Goal: Transaction & Acquisition: Subscribe to service/newsletter

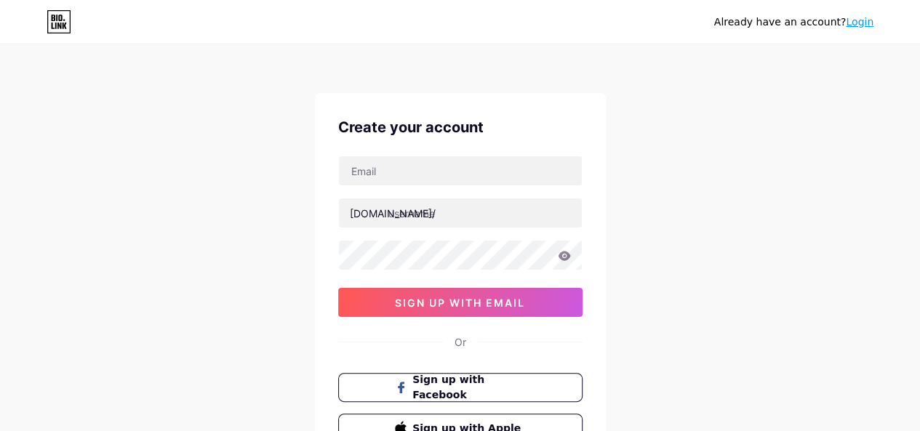
type input "[EMAIL_ADDRESS][DOMAIN_NAME]"
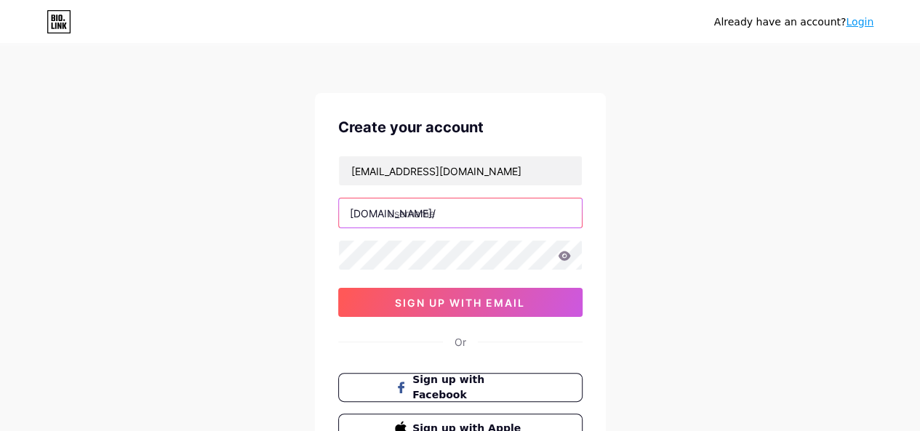
click at [423, 212] on input "text" at bounding box center [460, 212] width 243 height 29
click at [435, 215] on input "text" at bounding box center [460, 212] width 243 height 29
paste input "airlinesofficemap"
type input "airlinesofficemap"
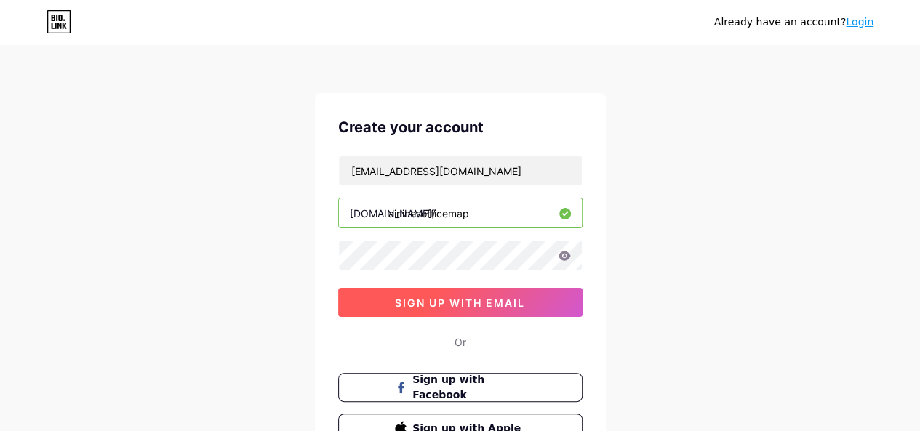
click at [391, 301] on button "sign up with email" at bounding box center [460, 302] width 244 height 29
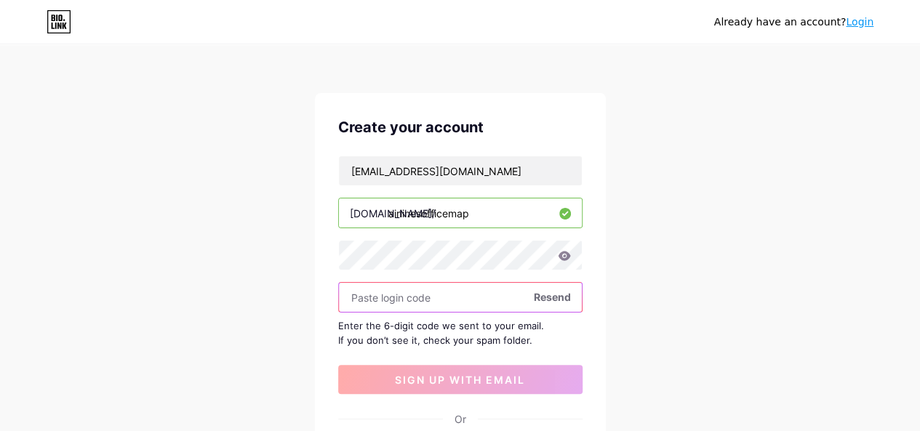
paste input "655382"
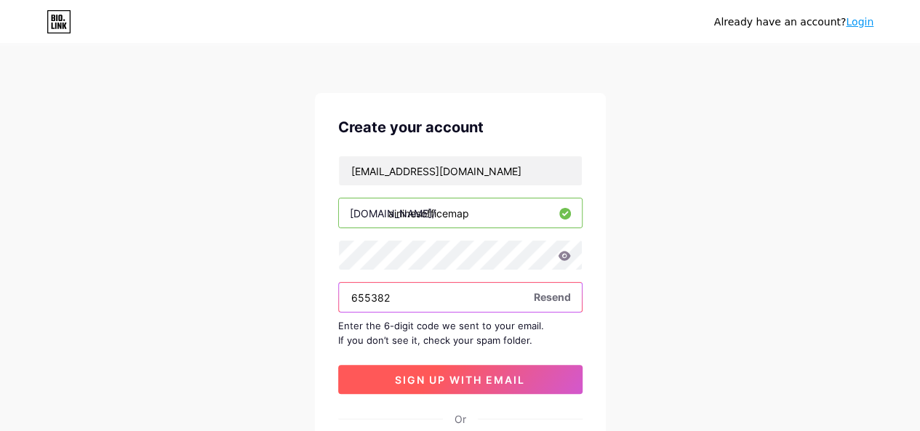
type input "655382"
click at [428, 377] on span "sign up with email" at bounding box center [460, 380] width 130 height 12
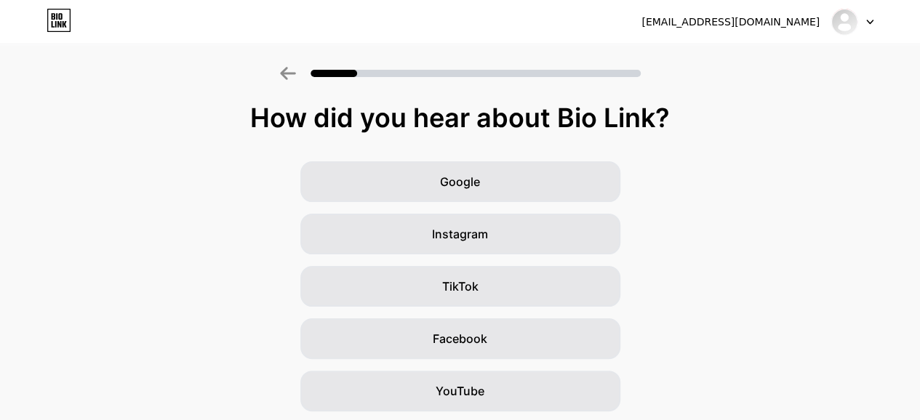
click at [860, 17] on div at bounding box center [852, 22] width 42 height 26
click at [843, 13] on img at bounding box center [844, 21] width 23 height 23
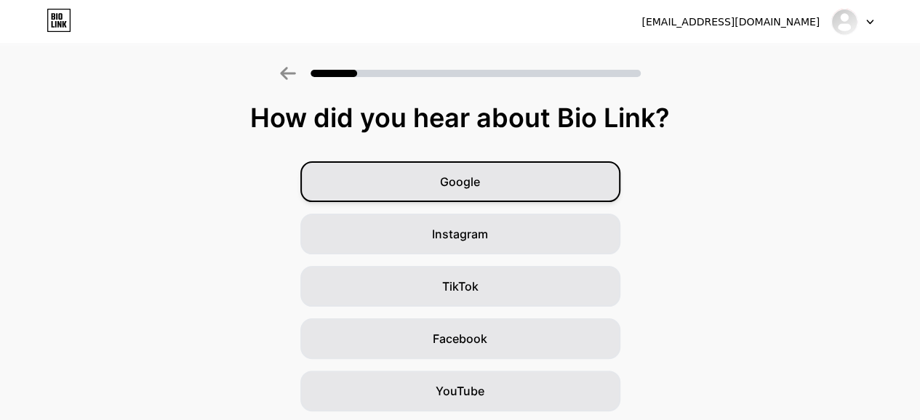
click at [470, 167] on div "Google" at bounding box center [460, 181] width 320 height 41
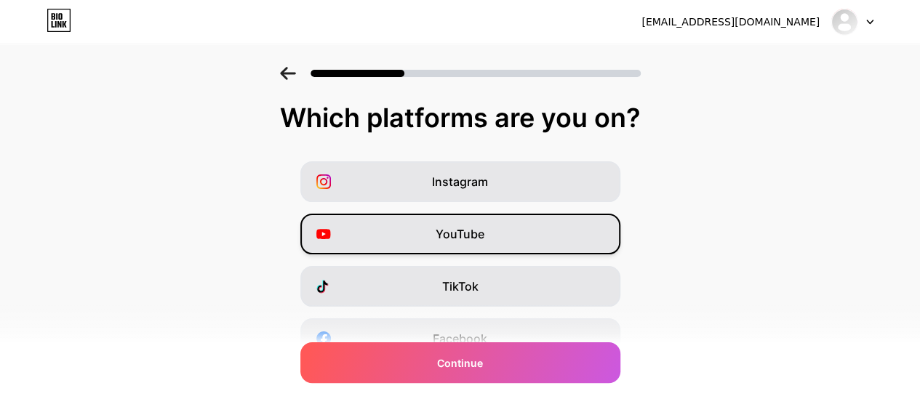
scroll to position [279, 0]
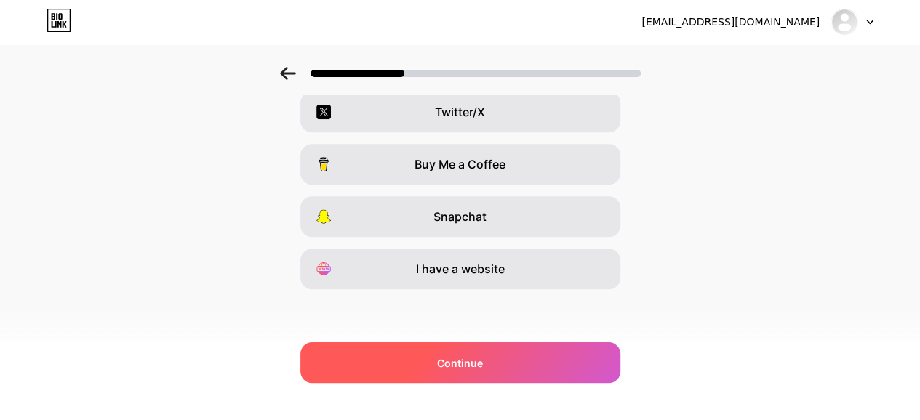
click at [456, 369] on span "Continue" at bounding box center [460, 363] width 46 height 15
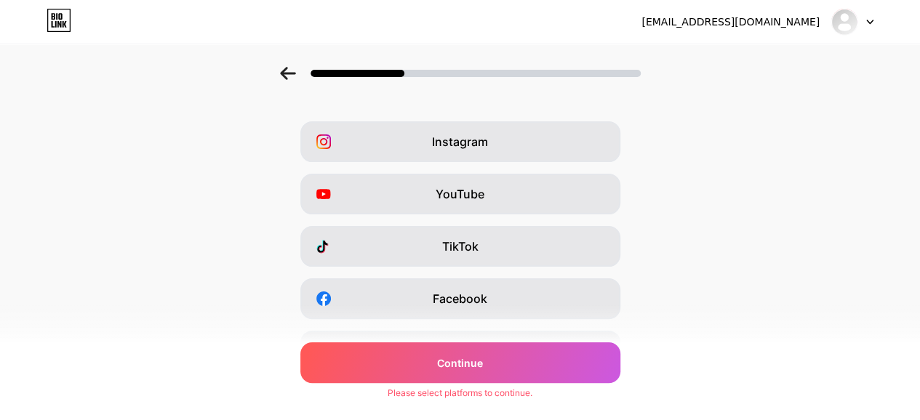
scroll to position [36, 0]
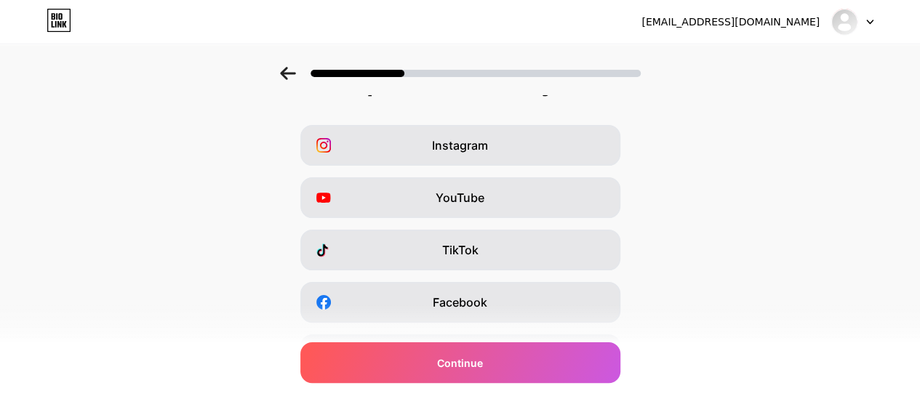
click at [473, 228] on div "Instagram YouTube TikTok Facebook Twitter/X Buy Me a Coffee Snapchat I have a w…" at bounding box center [459, 328] width 905 height 407
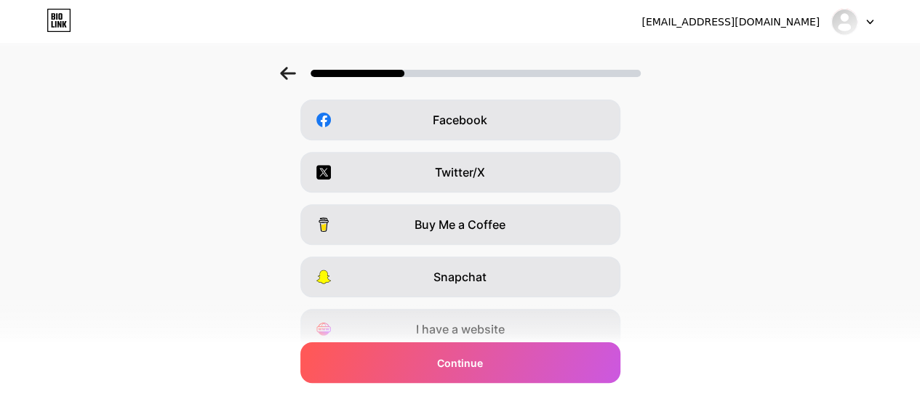
scroll to position [279, 0]
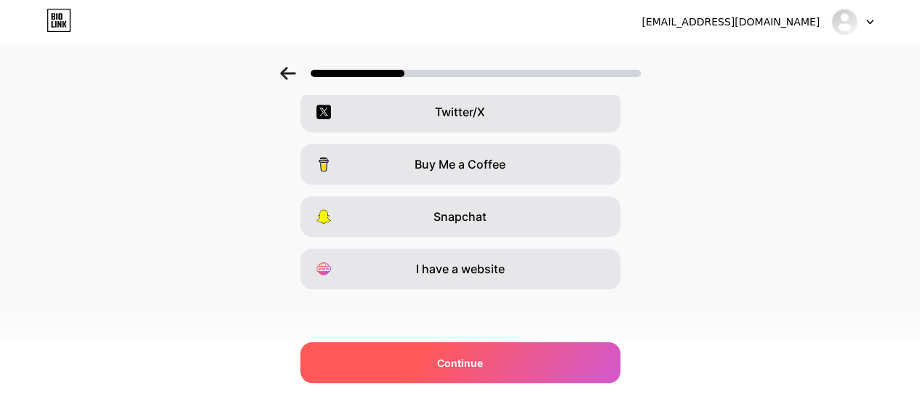
click at [459, 369] on span "Continue" at bounding box center [460, 363] width 46 height 15
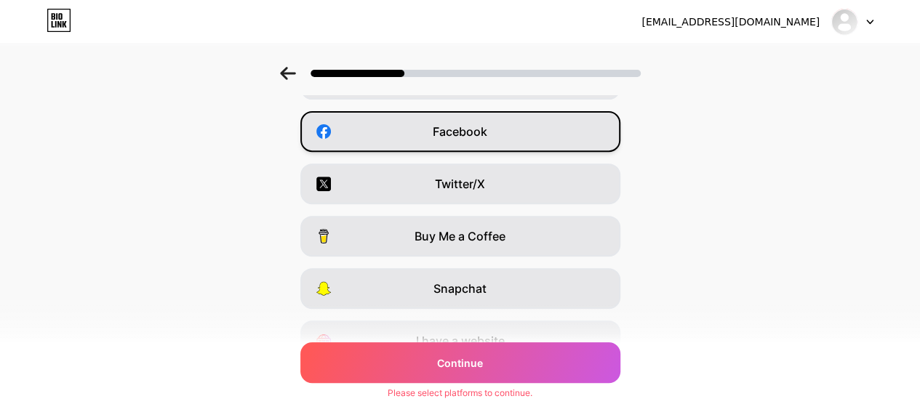
scroll to position [85, 0]
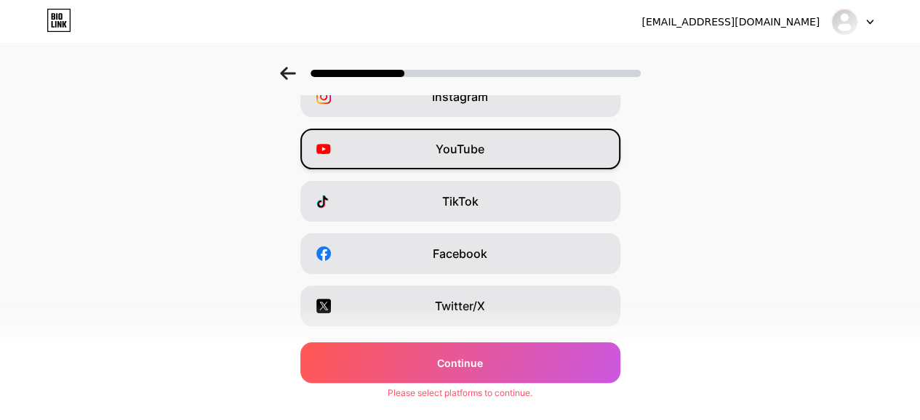
click at [465, 159] on div "YouTube" at bounding box center [460, 149] width 320 height 41
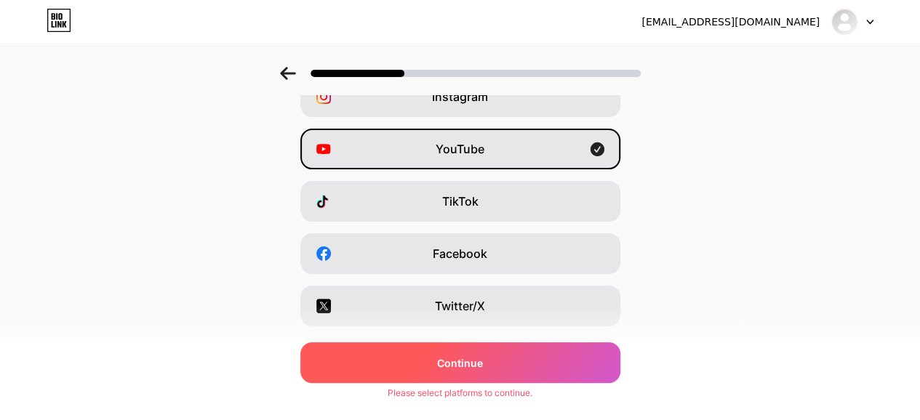
click at [469, 370] on div "Continue" at bounding box center [460, 362] width 320 height 41
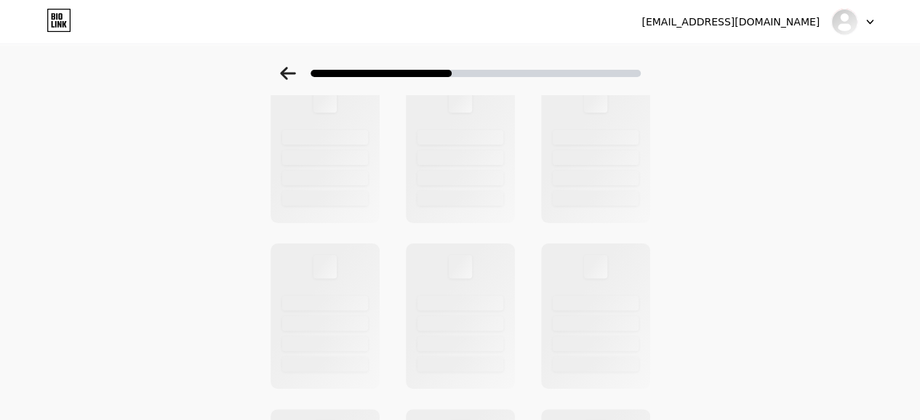
scroll to position [0, 0]
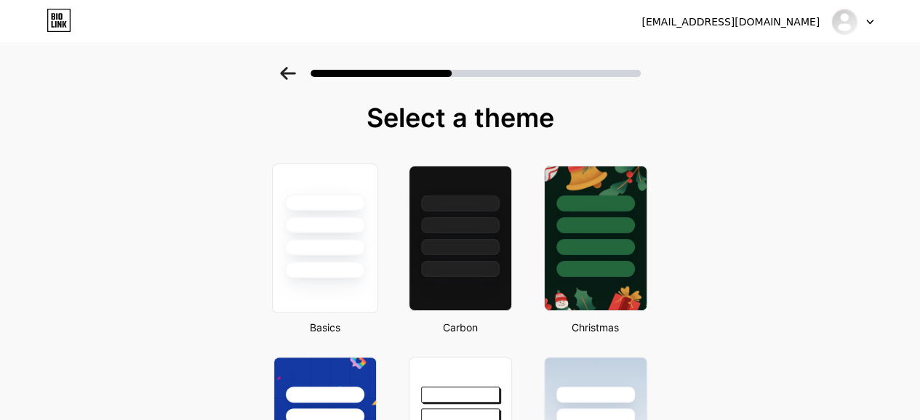
click at [306, 231] on div at bounding box center [324, 225] width 81 height 17
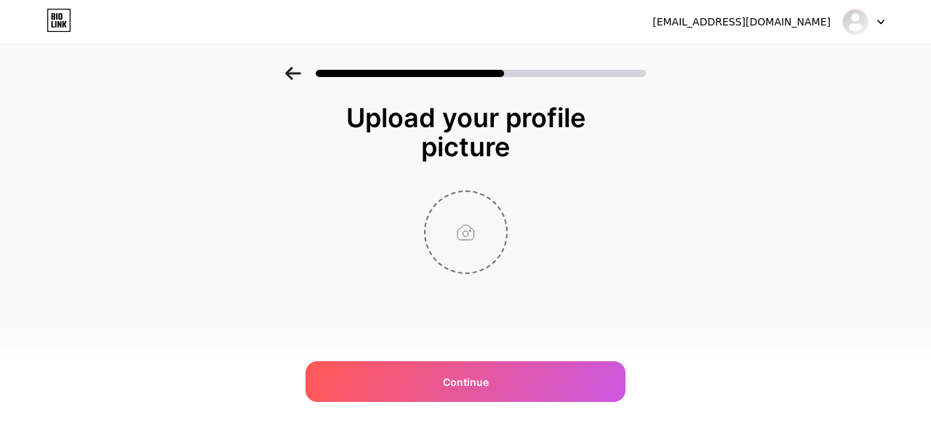
click at [457, 242] on input "file" at bounding box center [465, 232] width 81 height 81
type input "C:\fakepath\airlinesofficemap.jpg"
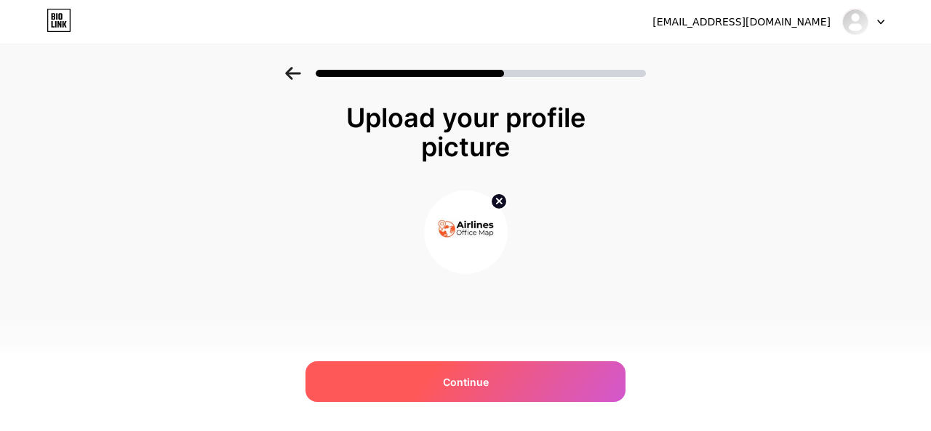
click at [460, 380] on span "Continue" at bounding box center [466, 381] width 46 height 15
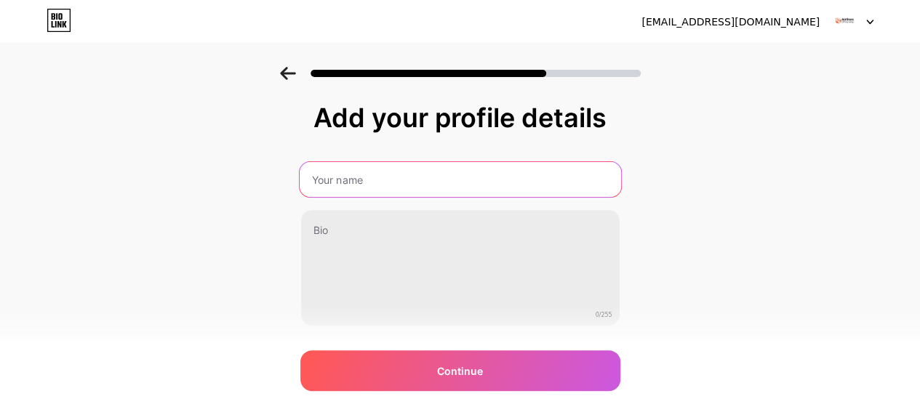
click at [432, 174] on input "text" at bounding box center [459, 179] width 321 height 35
type input "Airlinesofficemap"
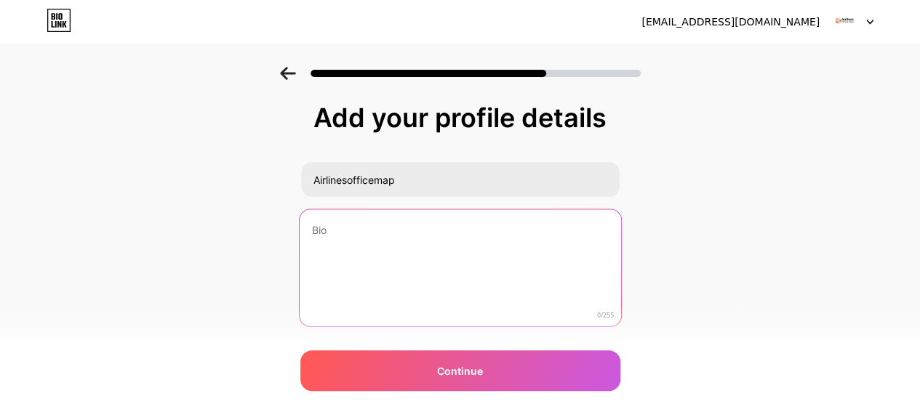
click at [364, 240] on textarea at bounding box center [459, 268] width 321 height 119
paste textarea "Airlinesofficemap is designed to help travelers quickly connect with airline of…"
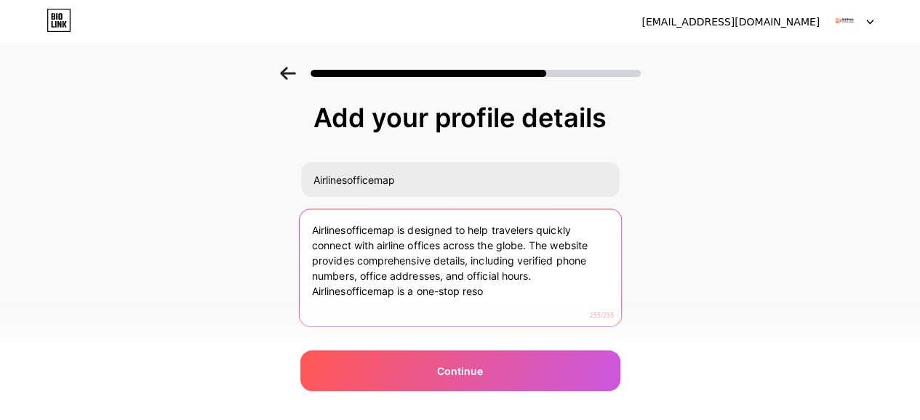
drag, startPoint x: 521, startPoint y: 283, endPoint x: 338, endPoint y: 304, distance: 184.4
click at [338, 304] on textarea "Airlinesofficemap is designed to help travelers quickly connect with airline of…" at bounding box center [459, 268] width 321 height 119
drag, startPoint x: 315, startPoint y: 290, endPoint x: 513, endPoint y: 305, distance: 199.0
click at [513, 305] on textarea "Airlinesofficemap is designed to help travelers quickly connect with airline of…" at bounding box center [459, 268] width 321 height 119
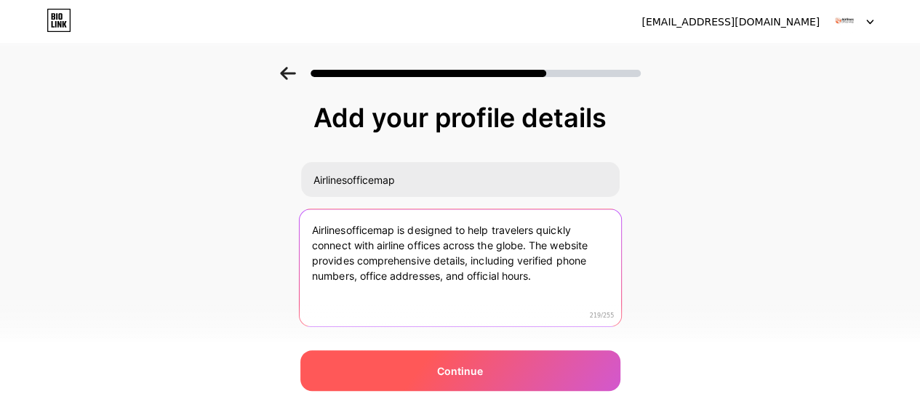
type textarea "Airlinesofficemap is designed to help travelers quickly connect with airline of…"
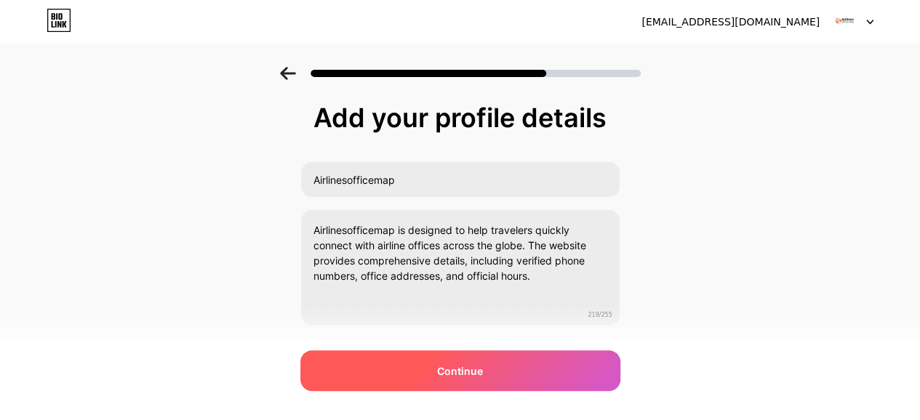
click at [474, 373] on span "Continue" at bounding box center [460, 371] width 46 height 15
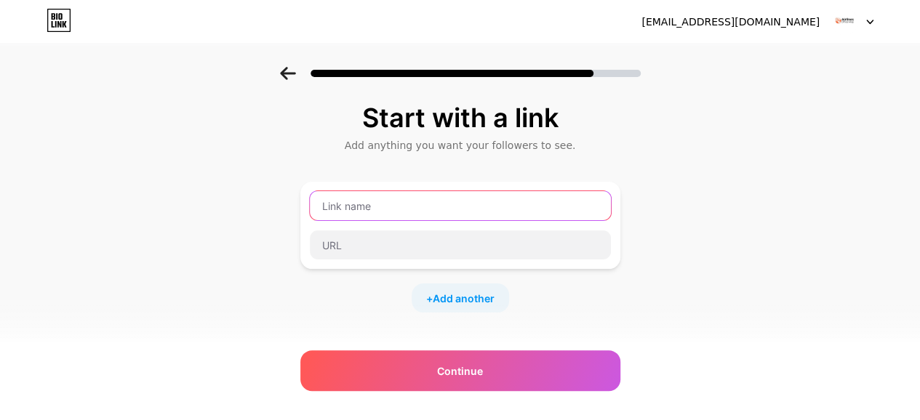
click at [371, 209] on input "text" at bounding box center [460, 205] width 301 height 29
paste input "Airlinesofficemap"
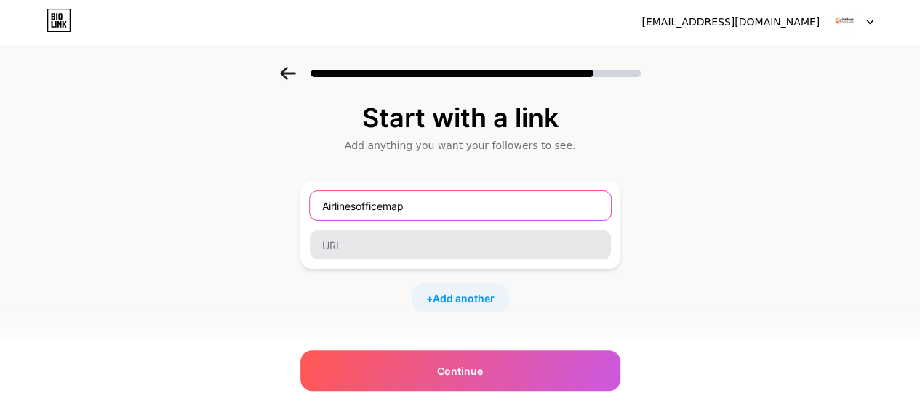
type input "Airlinesofficemap"
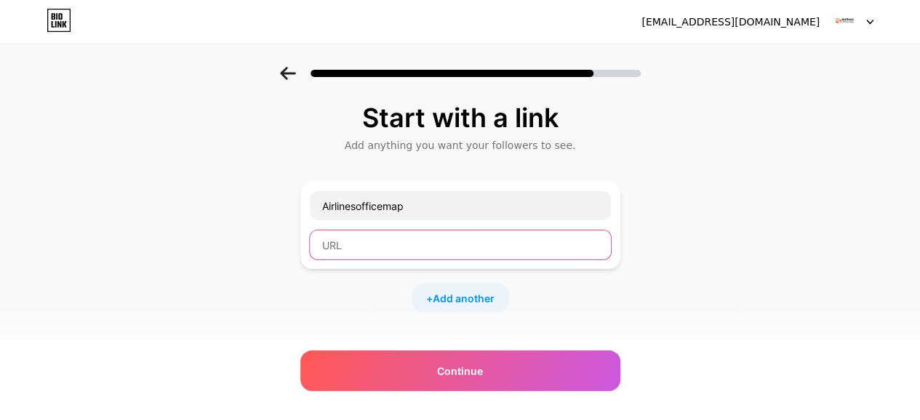
click at [368, 247] on input "text" at bounding box center [460, 244] width 301 height 29
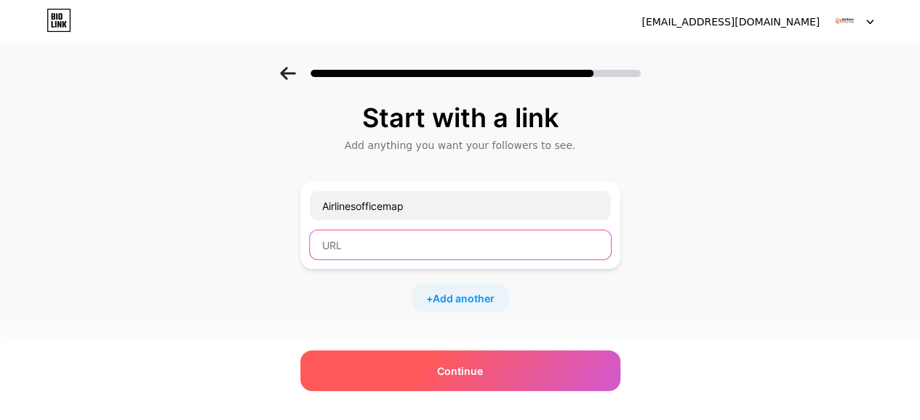
paste input "https://airlinesofficemap.com/"
type input "https://airlinesofficemap.com/"
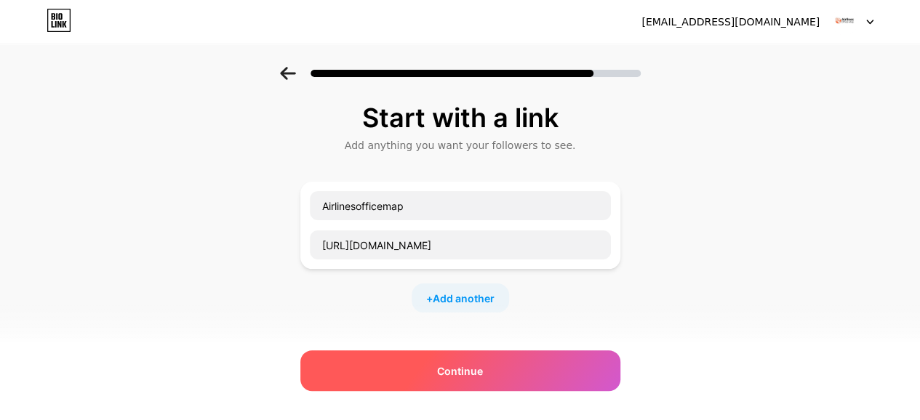
click at [452, 371] on span "Continue" at bounding box center [460, 371] width 46 height 15
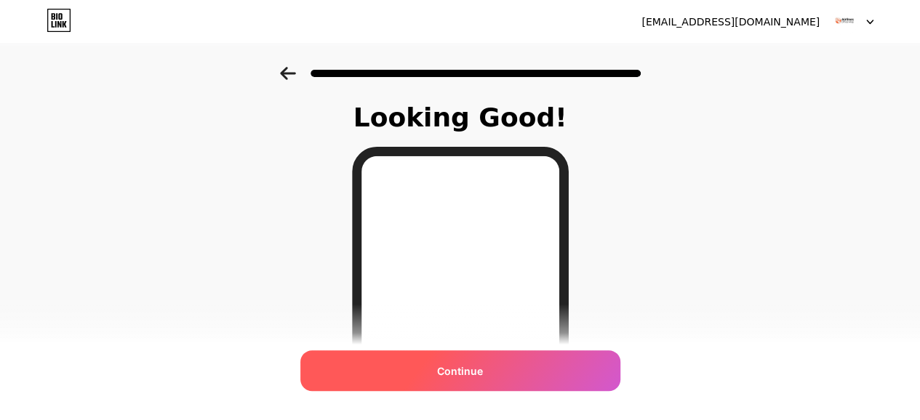
click at [460, 370] on span "Continue" at bounding box center [460, 371] width 46 height 15
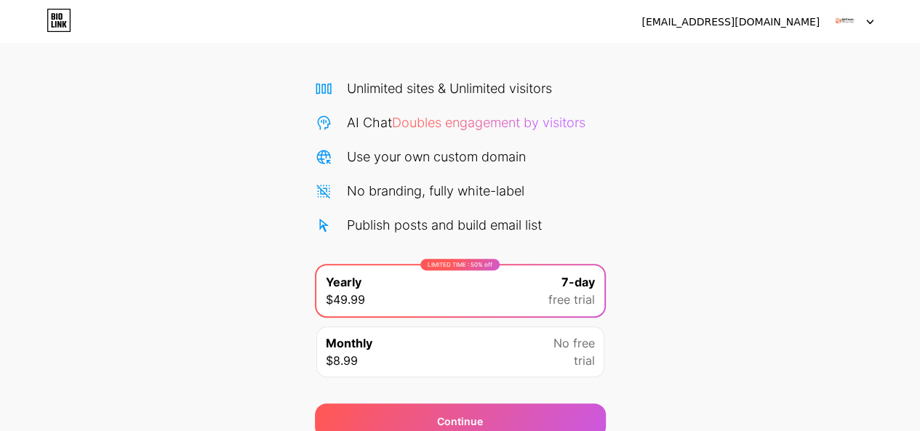
scroll to position [153, 0]
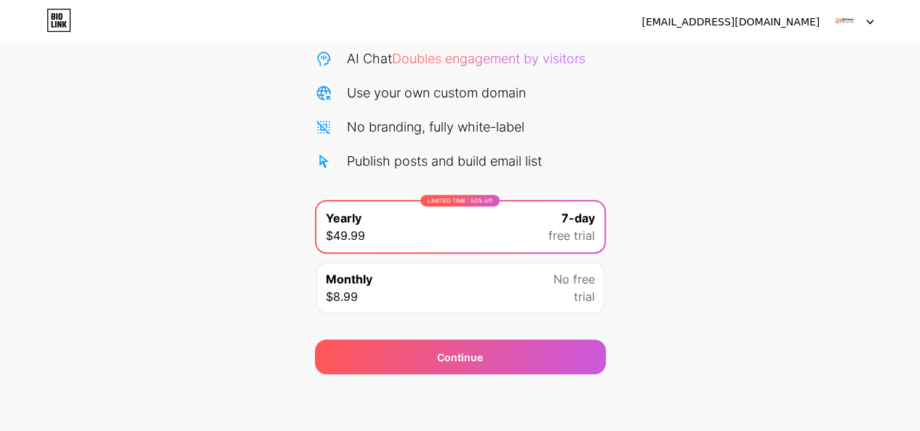
click at [857, 22] on img at bounding box center [844, 22] width 28 height 28
click at [742, 161] on div "Start your 7 day free trial Cancel anytime. We will send you an email 2 days be…" at bounding box center [460, 144] width 920 height 460
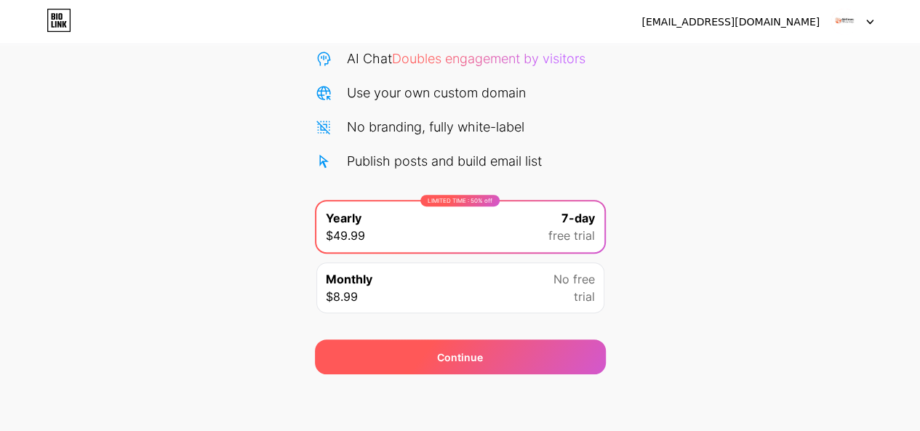
drag, startPoint x: 457, startPoint y: 337, endPoint x: 457, endPoint y: 345, distance: 8.0
click at [457, 345] on div "Continue" at bounding box center [460, 348] width 291 height 52
click at [457, 345] on div "Continue" at bounding box center [460, 357] width 291 height 35
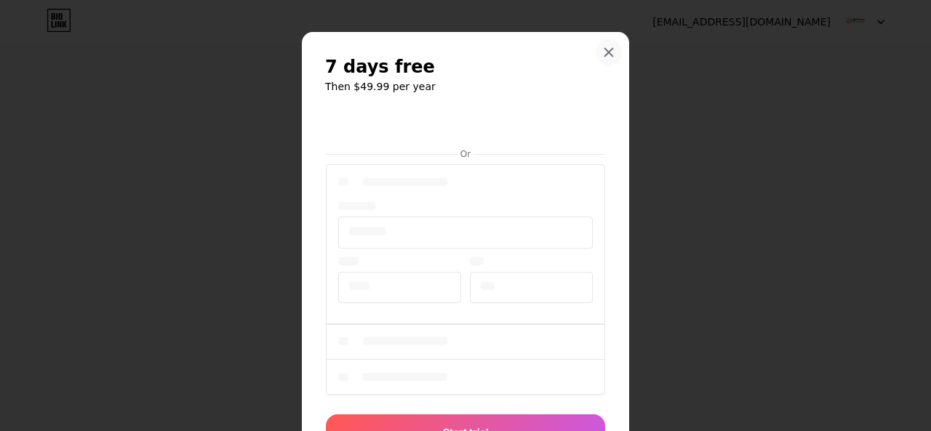
click at [611, 132] on div "7 days free Then $49.99 per year Or Start trial" at bounding box center [465, 252] width 327 height 441
click at [603, 57] on icon at bounding box center [609, 53] width 12 height 12
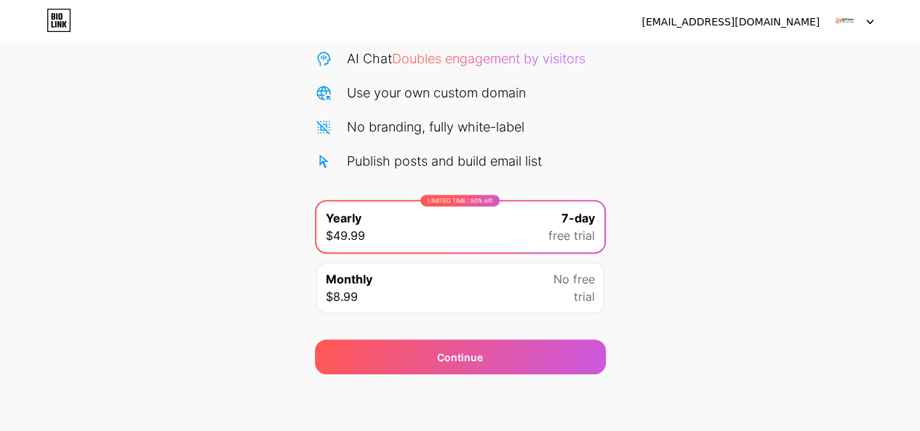
click at [556, 293] on div "No free trial" at bounding box center [573, 287] width 41 height 35
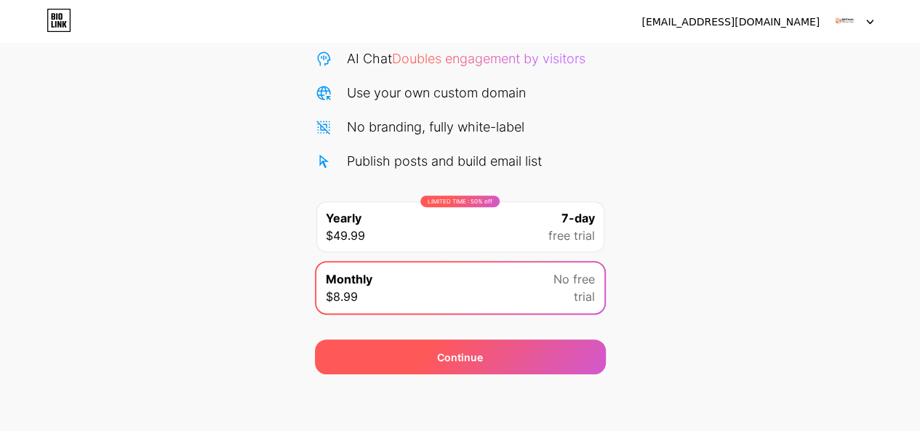
click at [545, 360] on div "Continue" at bounding box center [460, 357] width 291 height 35
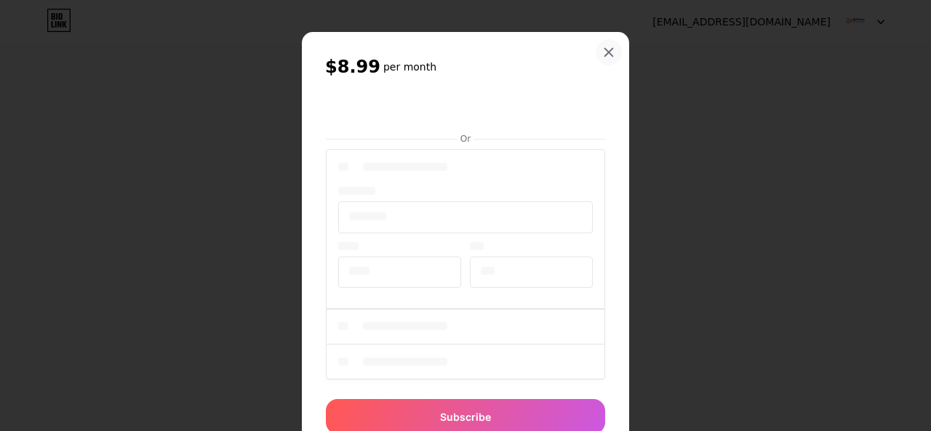
click at [608, 48] on icon at bounding box center [609, 53] width 12 height 12
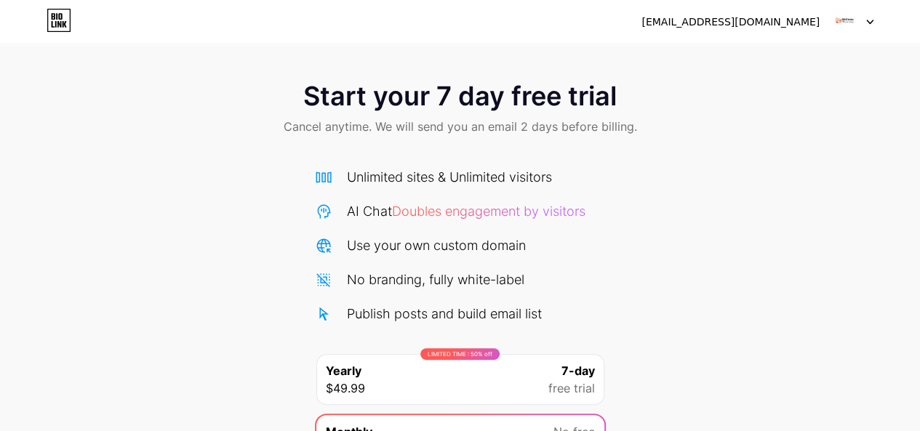
scroll to position [0, 0]
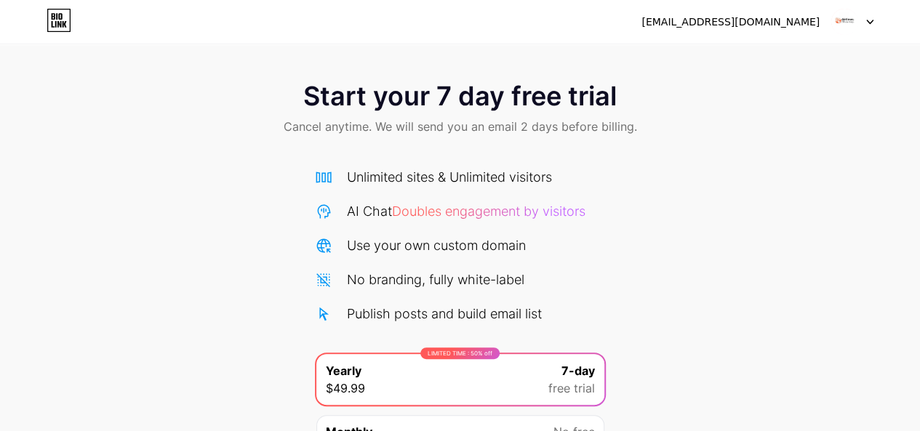
drag, startPoint x: 758, startPoint y: 35, endPoint x: 763, endPoint y: 20, distance: 16.3
click at [758, 34] on div "jameswhite1772@gmail.com Logout" at bounding box center [460, 22] width 920 height 44
click at [763, 20] on div "[EMAIL_ADDRESS][DOMAIN_NAME]" at bounding box center [730, 22] width 178 height 15
click at [688, 20] on div "jameswhite1772@gmail.com Logout" at bounding box center [460, 22] width 920 height 26
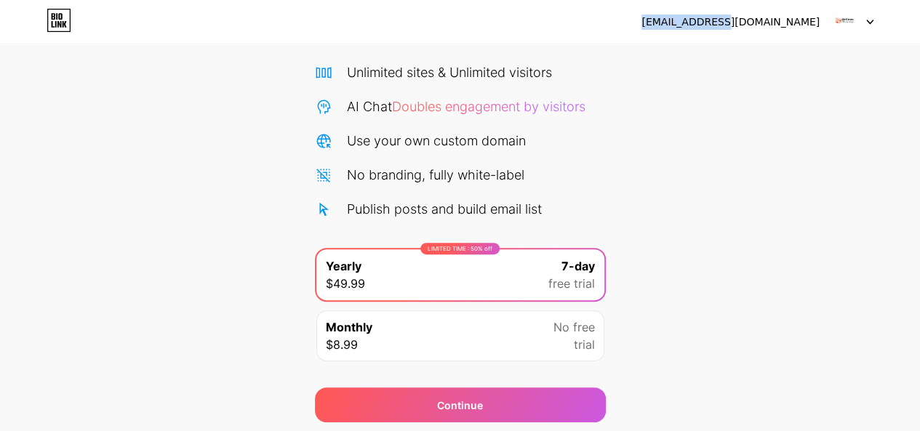
scroll to position [153, 0]
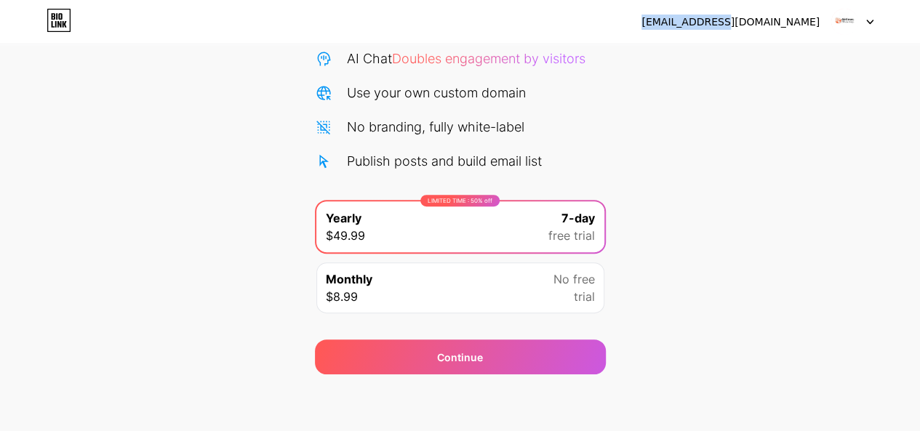
click at [61, 25] on icon at bounding box center [59, 24] width 4 height 7
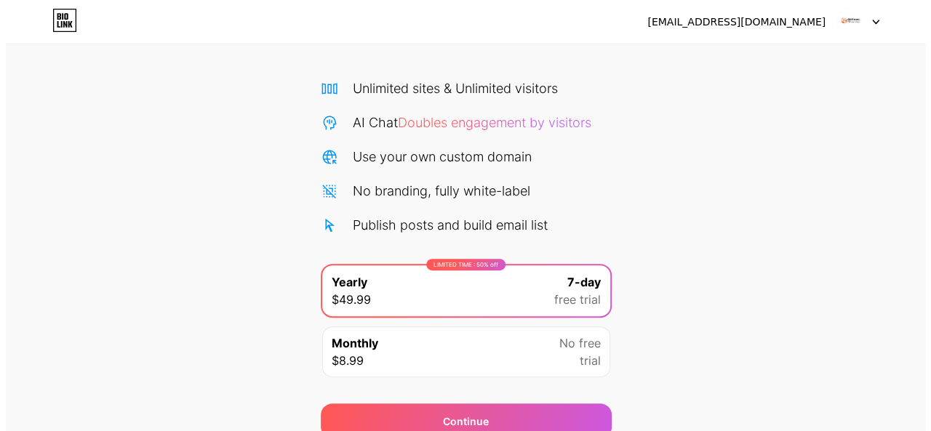
scroll to position [153, 0]
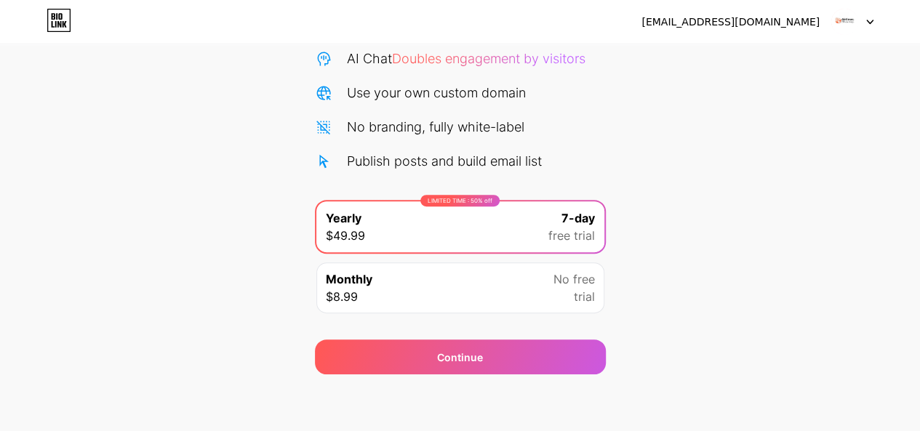
click at [433, 281] on div "Monthly $8.99 No free trial" at bounding box center [460, 287] width 288 height 51
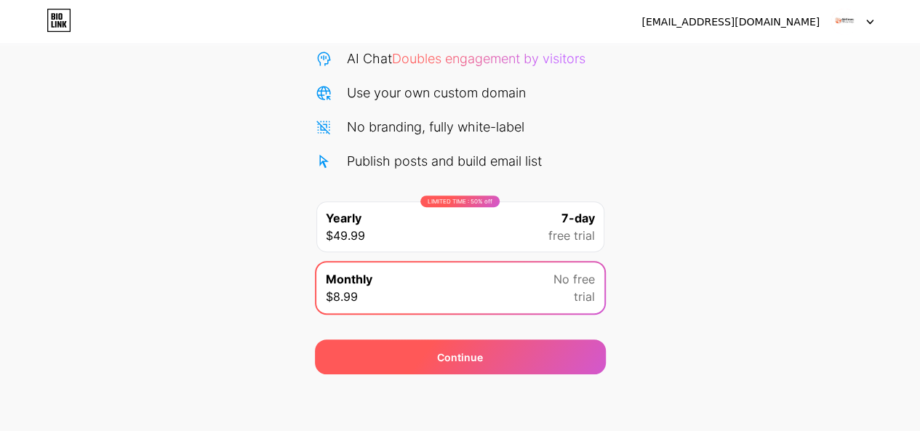
click at [453, 360] on div "Continue" at bounding box center [460, 357] width 46 height 15
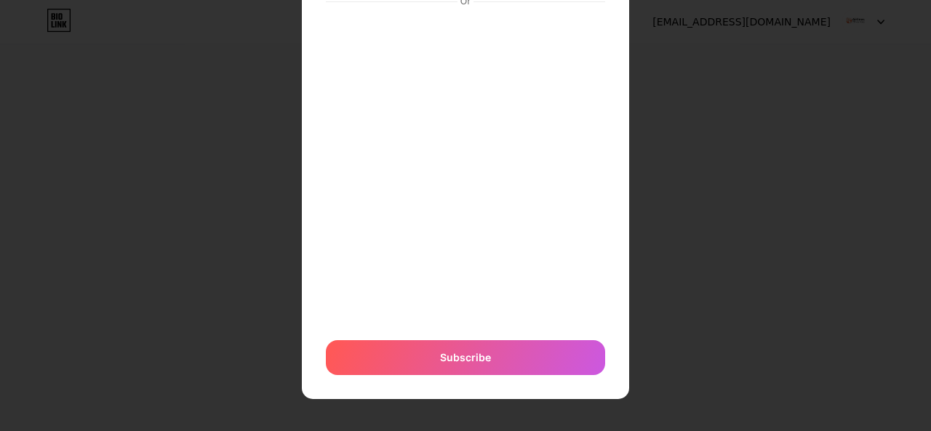
scroll to position [137, 0]
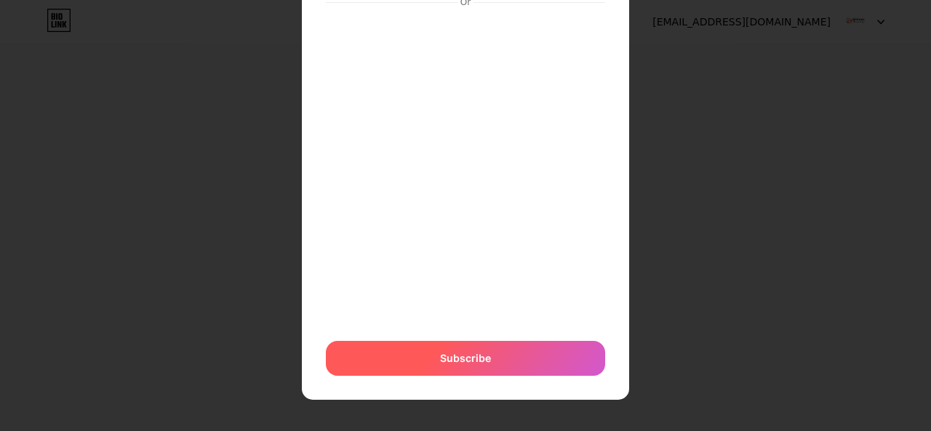
click at [458, 351] on span "Subscribe" at bounding box center [465, 357] width 51 height 15
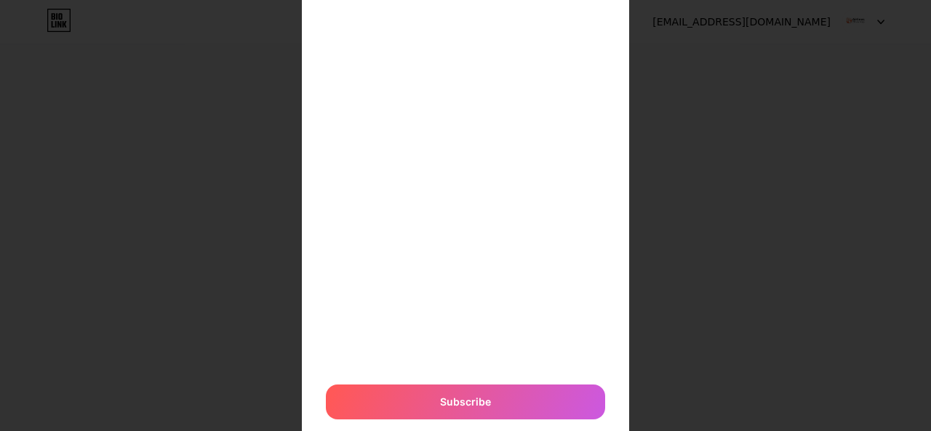
scroll to position [366, 0]
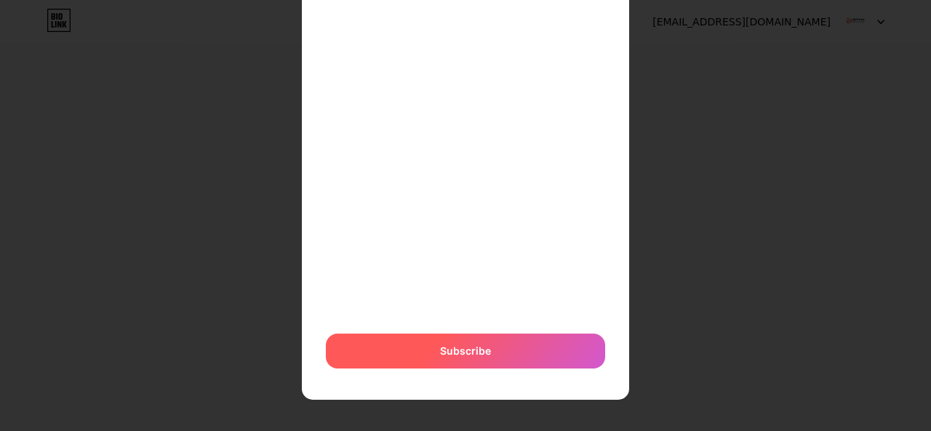
click at [448, 356] on span "Subscribe" at bounding box center [465, 350] width 51 height 15
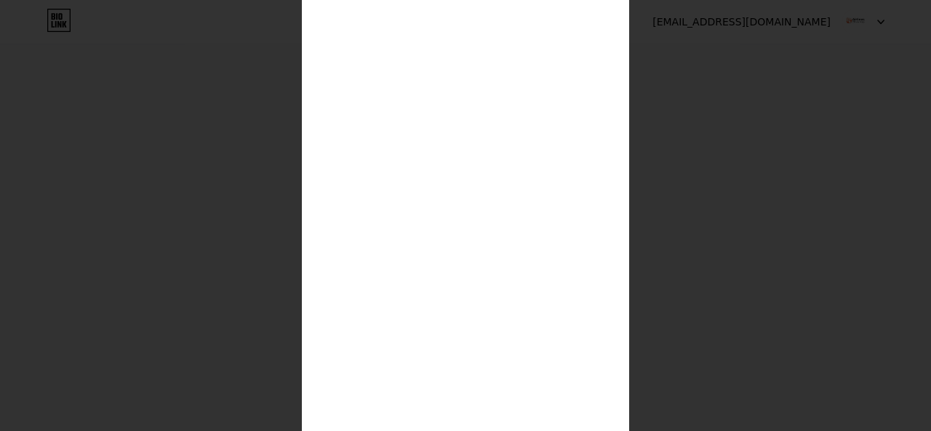
scroll to position [0, 0]
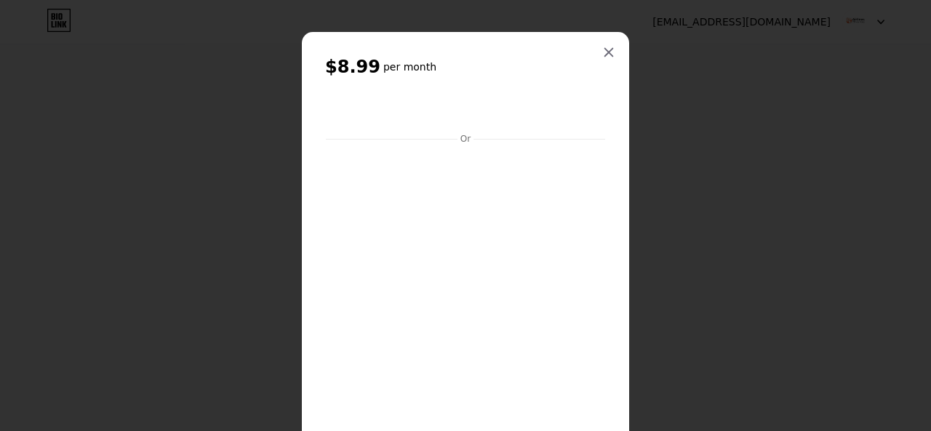
drag, startPoint x: 598, startPoint y: 50, endPoint x: 733, endPoint y: 167, distance: 178.9
click at [733, 166] on div "$8.99 per month Or" at bounding box center [465, 215] width 931 height 431
click at [603, 54] on icon at bounding box center [609, 53] width 12 height 12
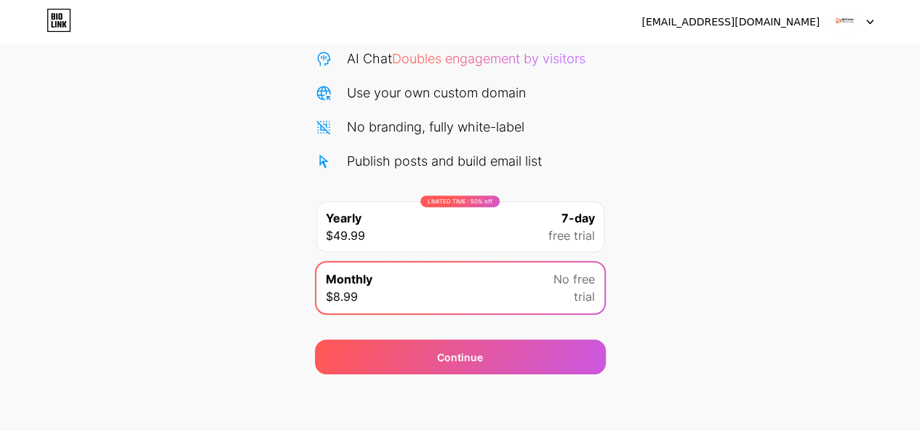
click at [862, 20] on div at bounding box center [852, 22] width 42 height 26
click at [843, 21] on img at bounding box center [844, 22] width 28 height 28
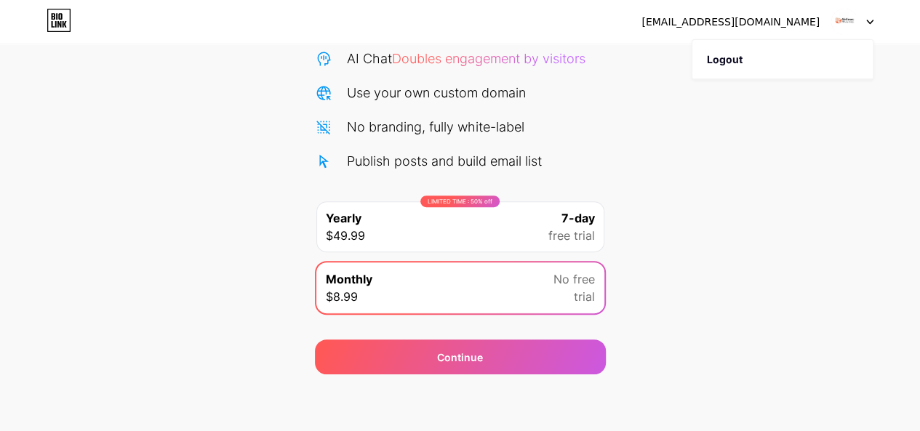
click at [843, 21] on img at bounding box center [844, 22] width 28 height 28
click at [772, 17] on div "[EMAIL_ADDRESS][DOMAIN_NAME]" at bounding box center [730, 22] width 178 height 15
click at [771, 17] on div "[EMAIL_ADDRESS][DOMAIN_NAME]" at bounding box center [730, 22] width 178 height 15
click at [156, 63] on div "Start your 7 day free trial Cancel anytime. We will send you an email 2 days be…" at bounding box center [460, 144] width 920 height 460
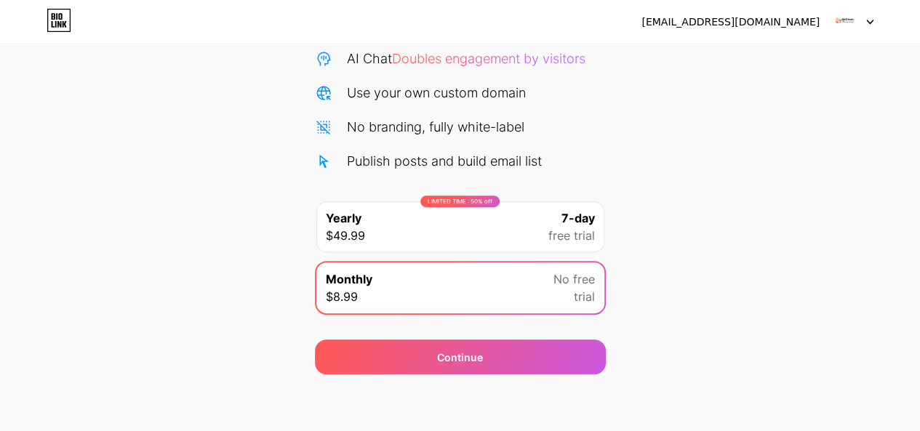
click at [49, 20] on icon at bounding box center [59, 20] width 25 height 23
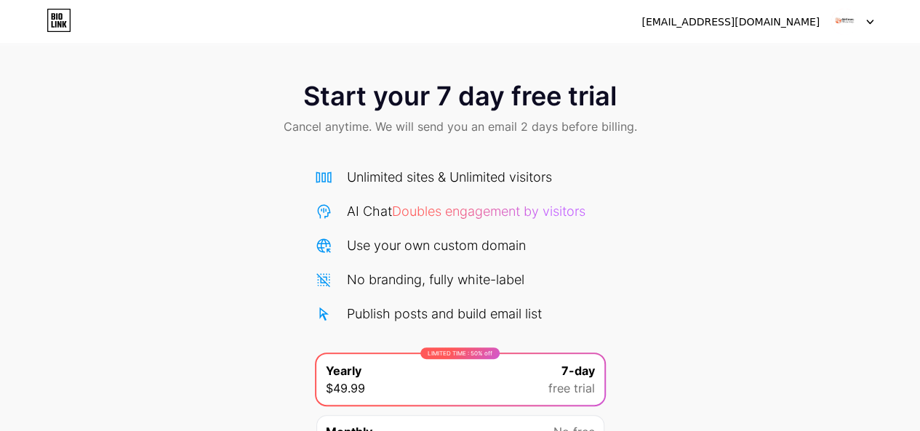
click at [413, 228] on div "Unlimited sites & Unlimited visitors AI Chat Doubles engagement by visitors Use…" at bounding box center [460, 245] width 291 height 156
click at [448, 211] on span "Doubles engagement by visitors" at bounding box center [488, 211] width 193 height 15
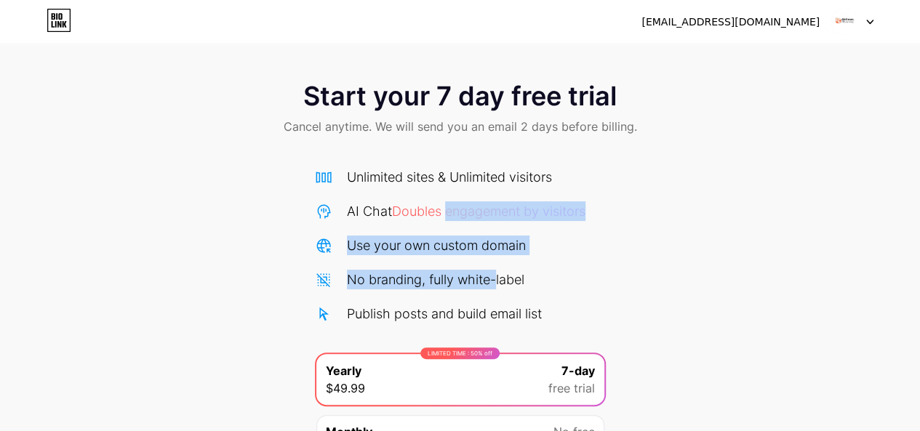
drag, startPoint x: 448, startPoint y: 211, endPoint x: 488, endPoint y: 278, distance: 77.9
click at [488, 278] on div "Unlimited sites & Unlimited visitors AI Chat Doubles engagement by visitors Use…" at bounding box center [460, 245] width 291 height 156
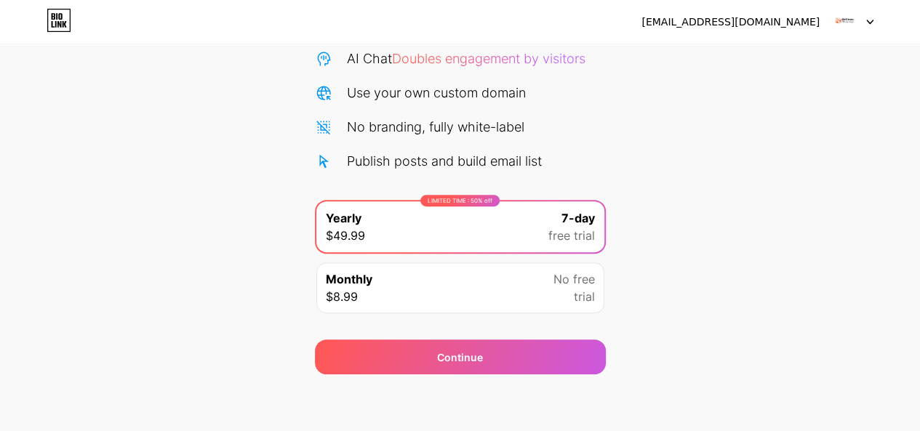
drag, startPoint x: 519, startPoint y: 359, endPoint x: 701, endPoint y: 342, distance: 182.5
click at [701, 342] on div "Start your 7 day free trial Cancel anytime. We will send you an email 2 days be…" at bounding box center [460, 144] width 920 height 460
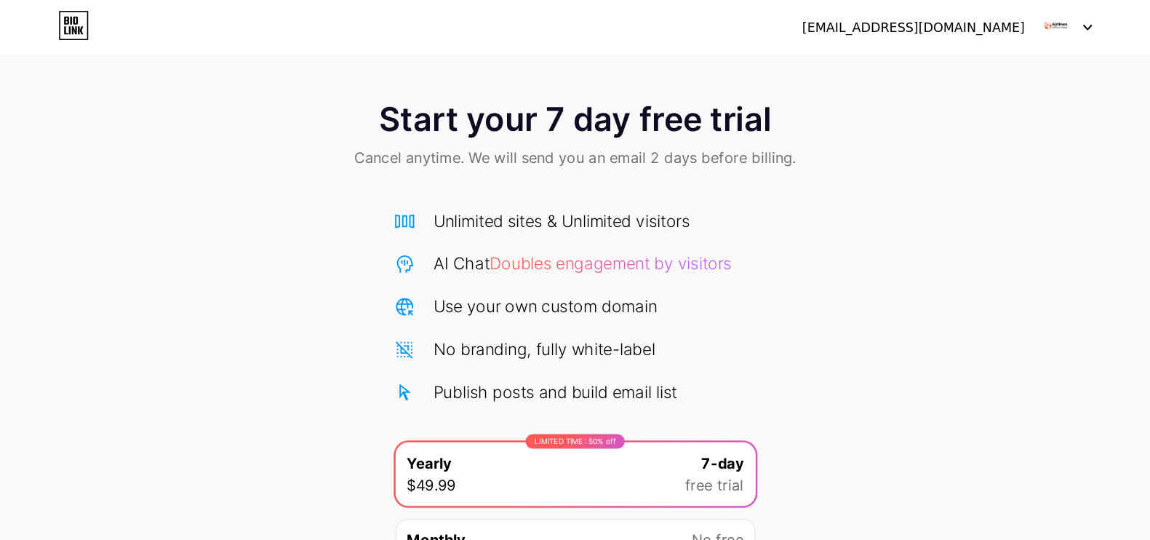
scroll to position [0, 0]
